Goal: Information Seeking & Learning: Learn about a topic

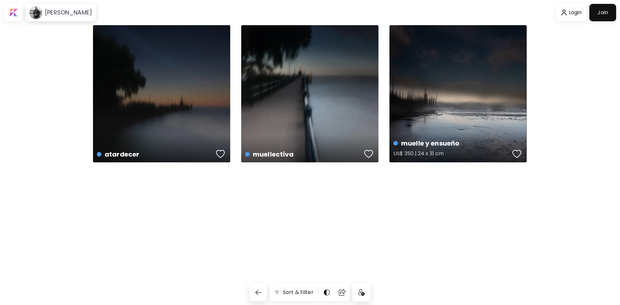
click at [428, 77] on div "muelle y ensueño US$ 350 | 24 x 31 cm" at bounding box center [458, 93] width 137 height 137
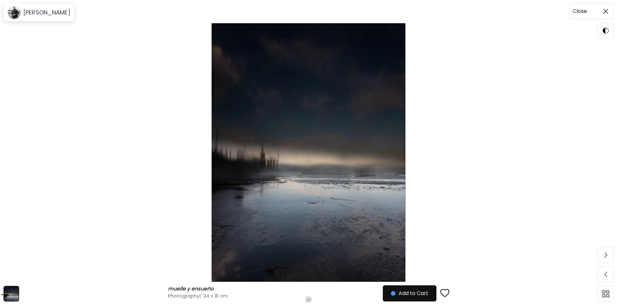
click at [602, 11] on span at bounding box center [606, 12] width 14 height 14
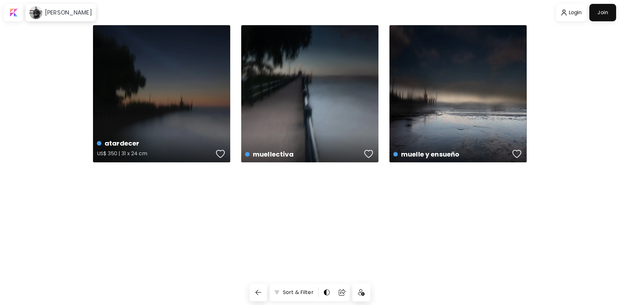
click at [189, 104] on div "atardecer US$ 350 | 31 x 24 cm" at bounding box center [161, 93] width 137 height 137
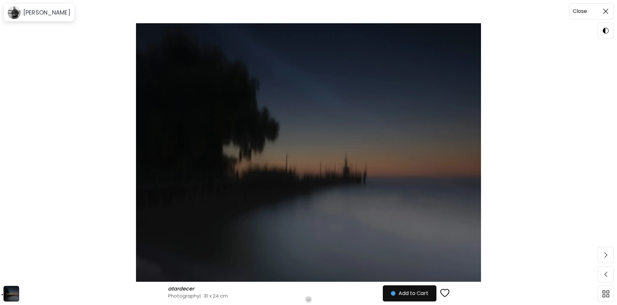
click at [604, 12] on img at bounding box center [605, 11] width 5 height 5
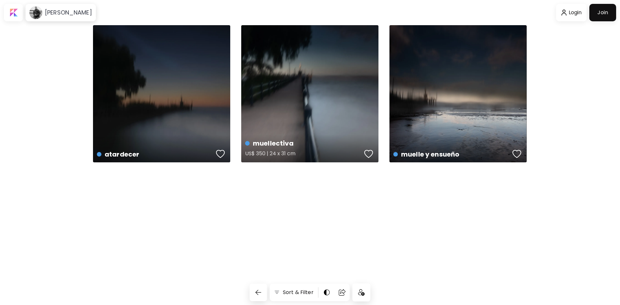
click at [334, 88] on div "muellectiva US$ 350 | 24 x 31 cm" at bounding box center [309, 93] width 137 height 137
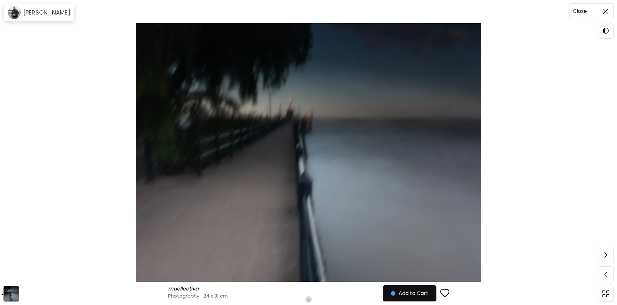
click at [610, 13] on span at bounding box center [606, 12] width 14 height 14
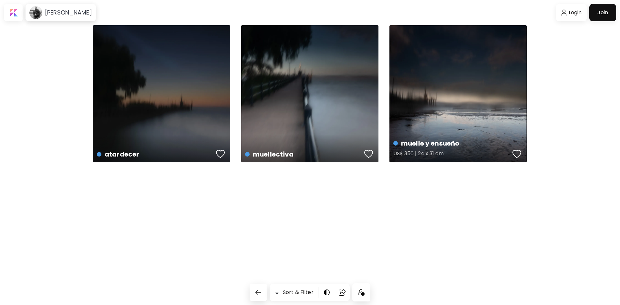
click at [414, 120] on div "muelle y ensueño US$ 350 | 24 x 31 cm" at bounding box center [458, 93] width 137 height 137
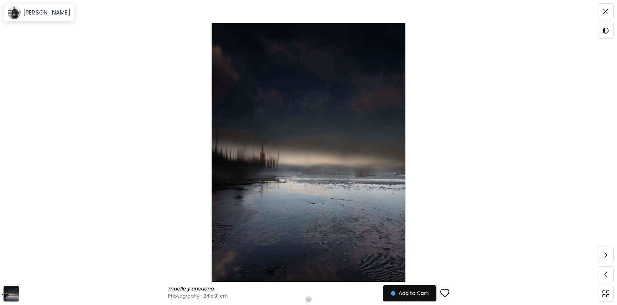
click at [340, 196] on img at bounding box center [308, 152] width 563 height 259
